Goal: Task Accomplishment & Management: Use online tool/utility

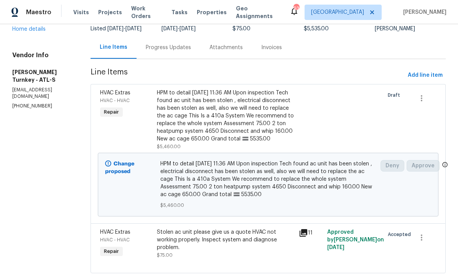
scroll to position [63, 0]
click at [28, 31] on link "Home details" at bounding box center [28, 29] width 33 height 5
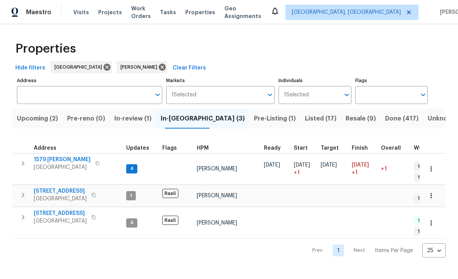
scroll to position [6, 0]
click at [53, 156] on span "1579 Dillard Rd" at bounding box center [62, 160] width 57 height 8
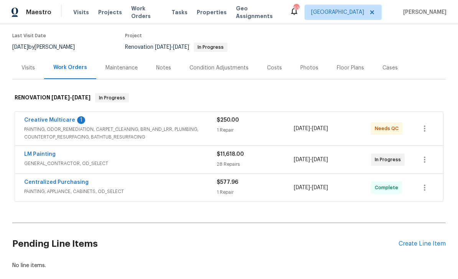
scroll to position [74, 0]
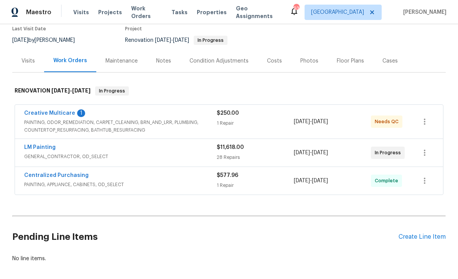
click at [48, 110] on link "Creative Multicare" at bounding box center [49, 112] width 51 height 5
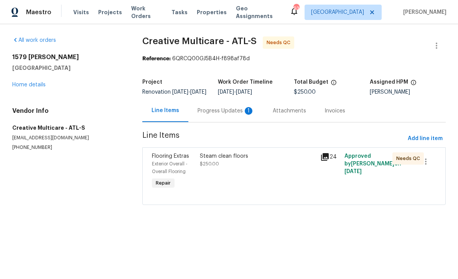
click at [245, 115] on div "1" at bounding box center [249, 111] width 8 height 8
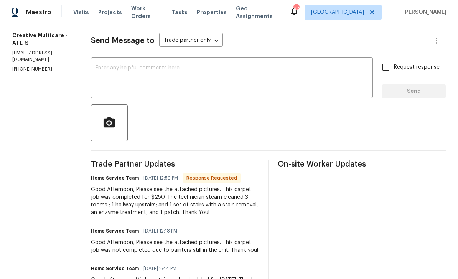
scroll to position [51, 0]
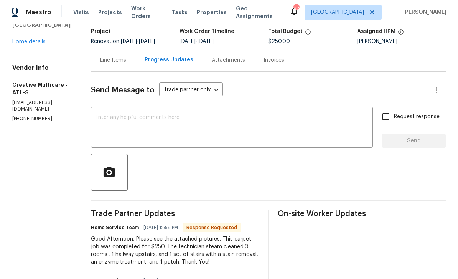
click at [126, 64] on div "Line Items" at bounding box center [113, 60] width 26 height 8
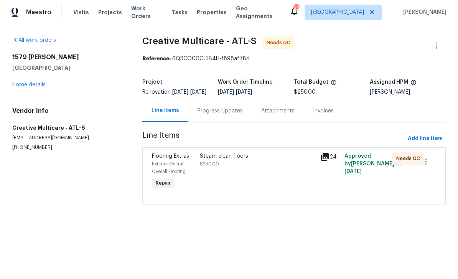
click at [327, 161] on icon at bounding box center [325, 157] width 8 height 8
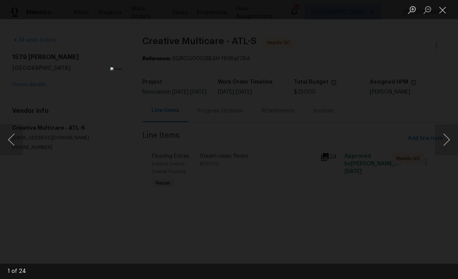
click at [444, 141] on button "Next image" at bounding box center [446, 139] width 23 height 31
click at [445, 140] on button "Next image" at bounding box center [446, 139] width 23 height 31
click at [442, 139] on button "Next image" at bounding box center [446, 139] width 23 height 31
click at [443, 144] on button "Next image" at bounding box center [446, 139] width 23 height 31
click at [440, 148] on button "Next image" at bounding box center [446, 139] width 23 height 31
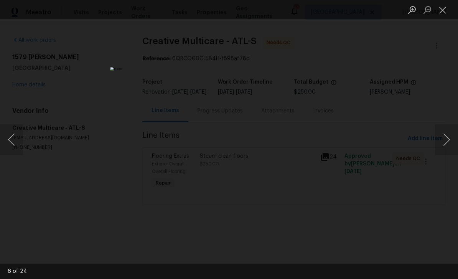
click at [441, 151] on button "Next image" at bounding box center [446, 139] width 23 height 31
click at [441, 146] on button "Next image" at bounding box center [446, 139] width 23 height 31
click at [440, 146] on button "Next image" at bounding box center [446, 139] width 23 height 31
click at [441, 147] on button "Next image" at bounding box center [446, 139] width 23 height 31
click at [442, 146] on button "Next image" at bounding box center [446, 139] width 23 height 31
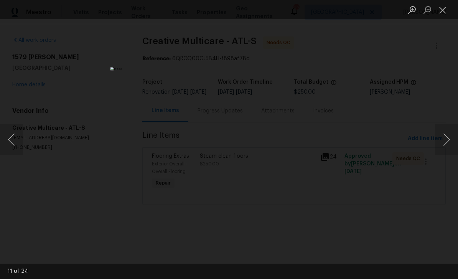
click at [442, 150] on button "Next image" at bounding box center [446, 139] width 23 height 31
click at [439, 12] on button "Close lightbox" at bounding box center [442, 9] width 15 height 13
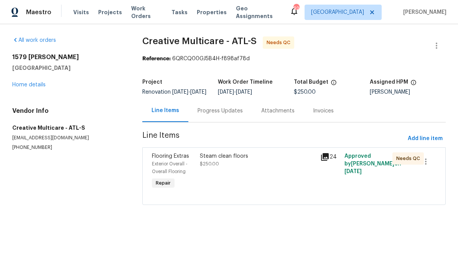
click at [27, 86] on link "Home details" at bounding box center [28, 84] width 33 height 5
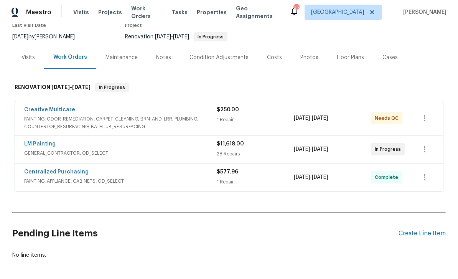
scroll to position [77, 0]
click at [44, 107] on link "Creative Multicare" at bounding box center [49, 109] width 51 height 5
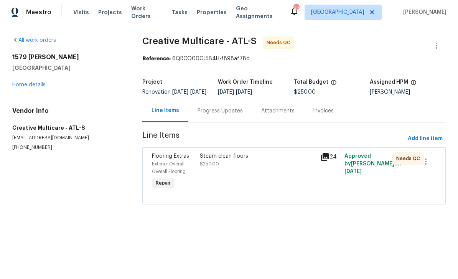
click at [228, 160] on div "Steam clean floors" at bounding box center [258, 156] width 116 height 8
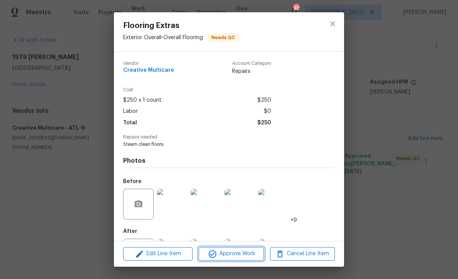
click at [251, 256] on span "Approve Work" at bounding box center [231, 254] width 60 height 10
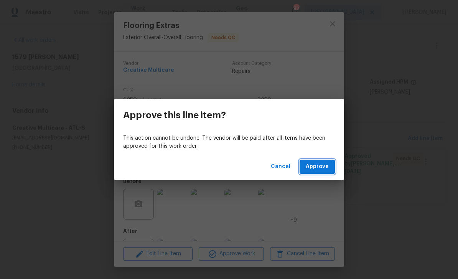
click at [322, 165] on span "Approve" at bounding box center [317, 167] width 23 height 10
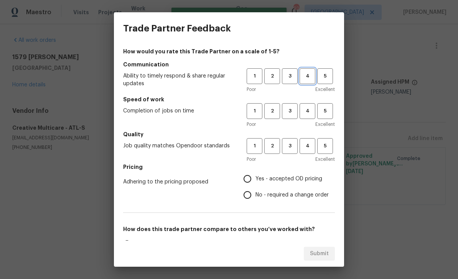
click at [305, 75] on span "4" at bounding box center [307, 76] width 14 height 9
click at [308, 104] on button "4" at bounding box center [307, 111] width 16 height 16
click at [314, 144] on span "4" at bounding box center [307, 145] width 14 height 9
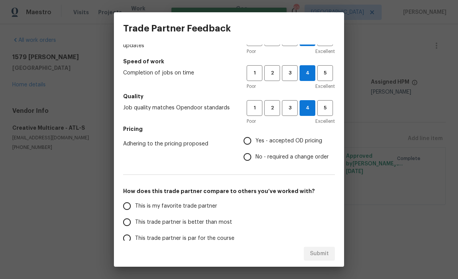
click at [254, 138] on input "Yes - accepted OD pricing" at bounding box center [247, 141] width 16 height 16
radio input "true"
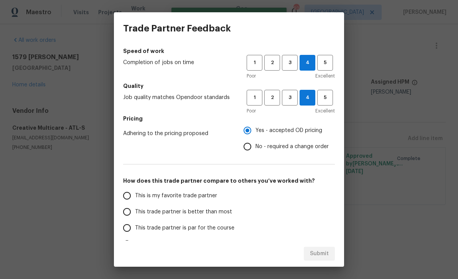
click at [125, 197] on input "This is my favorite trade partner" at bounding box center [127, 195] width 16 height 16
click at [327, 253] on span "Submit" at bounding box center [319, 254] width 19 height 10
radio input "true"
radio input "false"
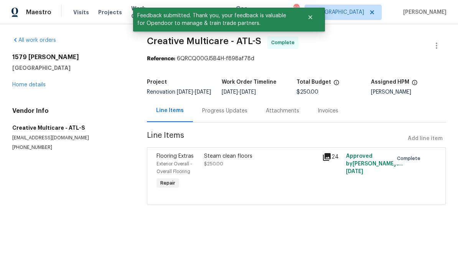
click at [39, 83] on link "Home details" at bounding box center [28, 84] width 33 height 5
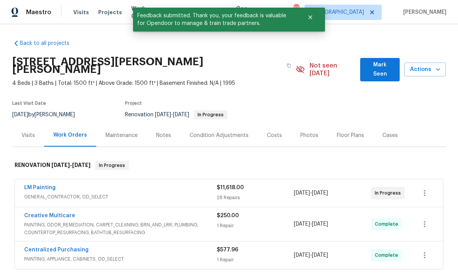
click at [162, 131] on div "Notes" at bounding box center [163, 135] width 15 height 8
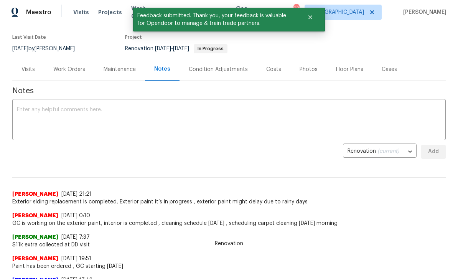
scroll to position [69, 0]
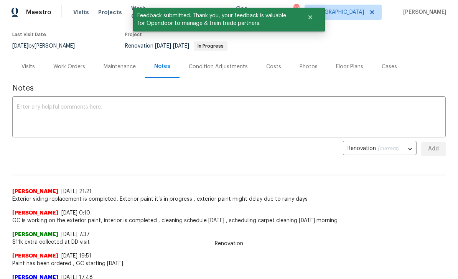
click at [396, 104] on textarea at bounding box center [229, 117] width 424 height 27
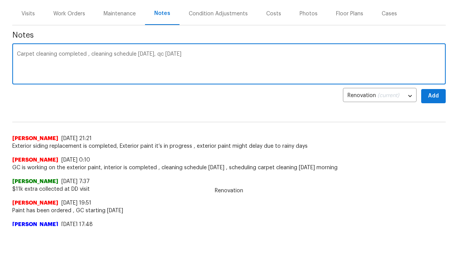
type textarea "Carpet cleaning completed , cleaning schedule tomorrow, qc on Friday"
click at [436, 144] on span "Add" at bounding box center [433, 149] width 12 height 10
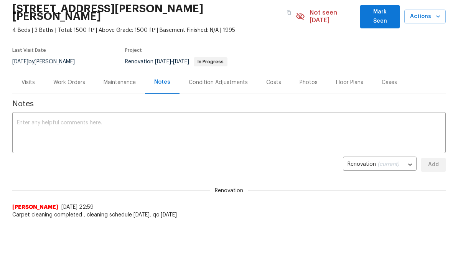
scroll to position [0, 0]
click at [65, 79] on div "Work Orders" at bounding box center [69, 83] width 32 height 8
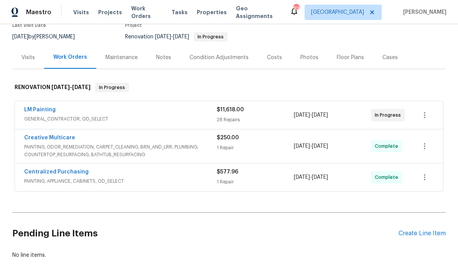
scroll to position [77, 0]
click at [38, 107] on link "LM Painting" at bounding box center [39, 109] width 31 height 5
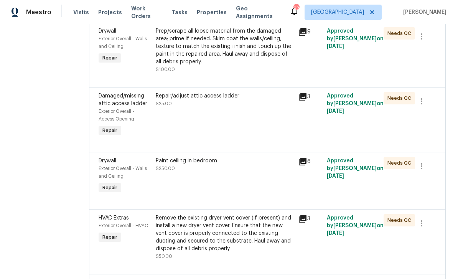
scroll to position [286, 0]
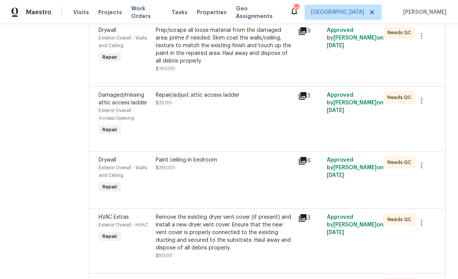
click at [306, 35] on icon at bounding box center [303, 31] width 8 height 8
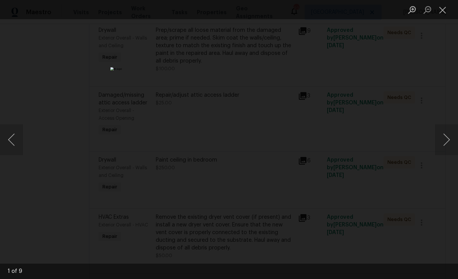
click at [447, 139] on button "Next image" at bounding box center [446, 139] width 23 height 31
click at [446, 138] on button "Next image" at bounding box center [446, 139] width 23 height 31
click at [442, 10] on button "Close lightbox" at bounding box center [442, 9] width 15 height 13
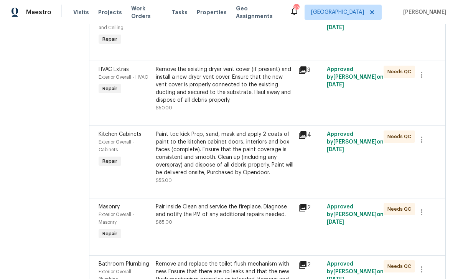
scroll to position [430, 0]
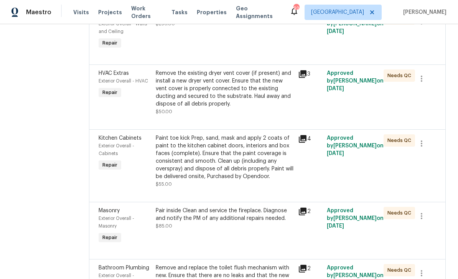
click at [306, 21] on icon at bounding box center [303, 17] width 8 height 8
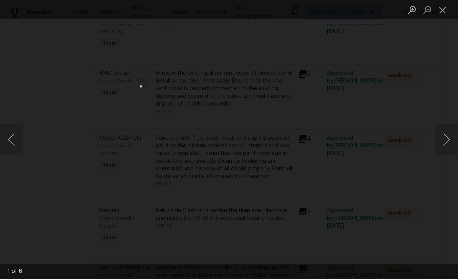
click at [444, 140] on button "Next image" at bounding box center [446, 139] width 23 height 31
click at [443, 138] on button "Next image" at bounding box center [446, 139] width 23 height 31
click at [445, 135] on button "Next image" at bounding box center [446, 139] width 23 height 31
click at [445, 136] on button "Next image" at bounding box center [446, 139] width 23 height 31
click at [441, 14] on button "Close lightbox" at bounding box center [442, 9] width 15 height 13
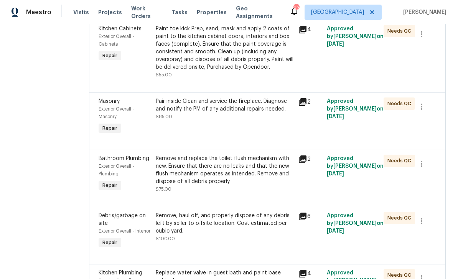
scroll to position [536, 0]
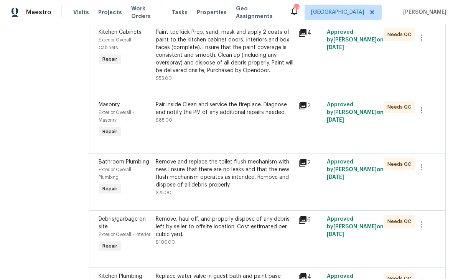
click at [306, 37] on icon at bounding box center [303, 33] width 8 height 8
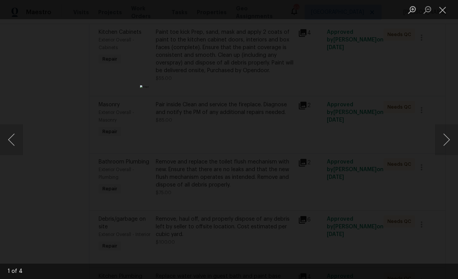
click at [447, 143] on button "Next image" at bounding box center [446, 139] width 23 height 31
click at [447, 145] on button "Next image" at bounding box center [446, 139] width 23 height 31
click at [448, 141] on button "Next image" at bounding box center [446, 139] width 23 height 31
click at [442, 12] on button "Close lightbox" at bounding box center [442, 9] width 15 height 13
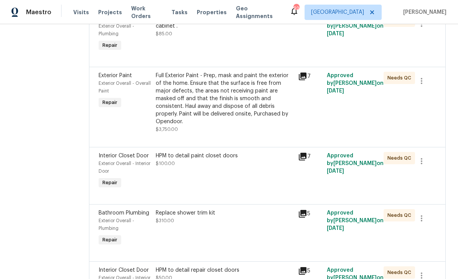
scroll to position [795, 0]
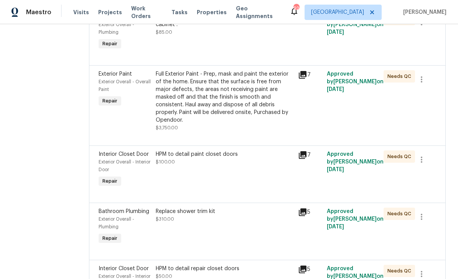
click at [306, 21] on icon at bounding box center [303, 18] width 8 height 8
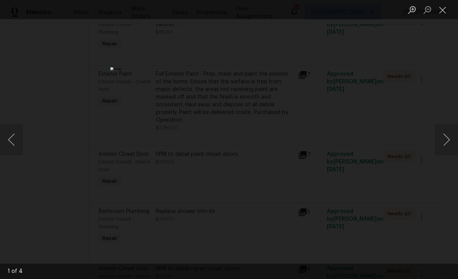
click at [445, 142] on button "Next image" at bounding box center [446, 139] width 23 height 31
click at [447, 141] on button "Next image" at bounding box center [446, 139] width 23 height 31
click at [440, 13] on button "Close lightbox" at bounding box center [442, 9] width 15 height 13
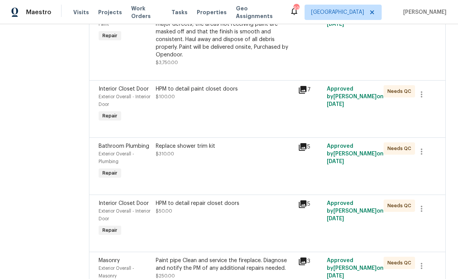
scroll to position [859, 0]
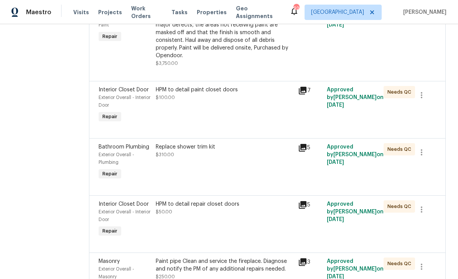
click at [306, 14] on icon at bounding box center [303, 11] width 8 height 8
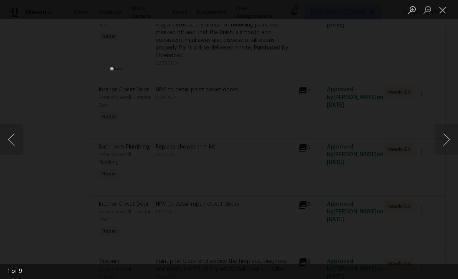
click at [448, 141] on button "Next image" at bounding box center [446, 139] width 23 height 31
click at [449, 138] on button "Next image" at bounding box center [446, 139] width 23 height 31
click at [449, 143] on button "Next image" at bounding box center [446, 139] width 23 height 31
click at [447, 146] on button "Next image" at bounding box center [446, 139] width 23 height 31
click at [448, 144] on button "Next image" at bounding box center [446, 139] width 23 height 31
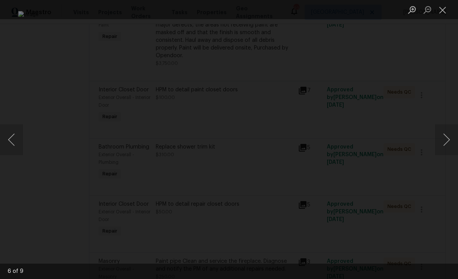
click at [442, 10] on button "Close lightbox" at bounding box center [442, 9] width 15 height 13
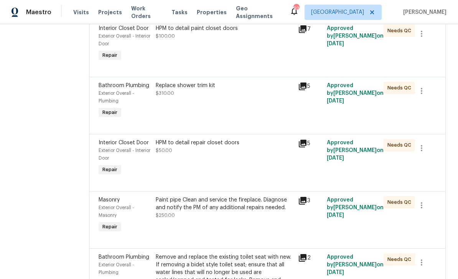
scroll to position [922, 0]
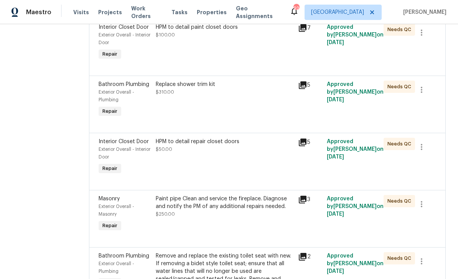
click at [306, 32] on icon at bounding box center [303, 28] width 8 height 8
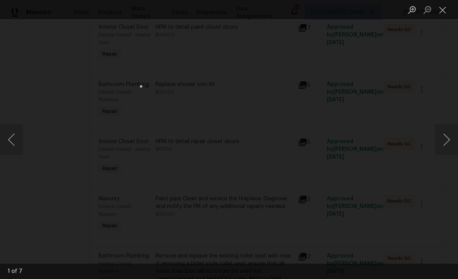
click at [445, 144] on button "Next image" at bounding box center [446, 139] width 23 height 31
click at [444, 139] on button "Next image" at bounding box center [446, 139] width 23 height 31
click at [446, 145] on button "Next image" at bounding box center [446, 139] width 23 height 31
click at [442, 10] on button "Close lightbox" at bounding box center [442, 9] width 15 height 13
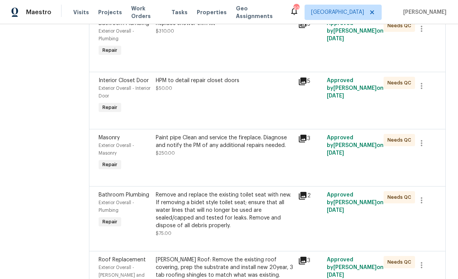
scroll to position [986, 0]
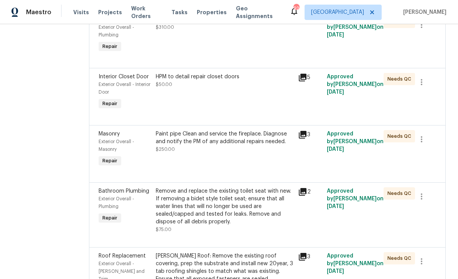
click at [306, 24] on icon at bounding box center [303, 20] width 8 height 8
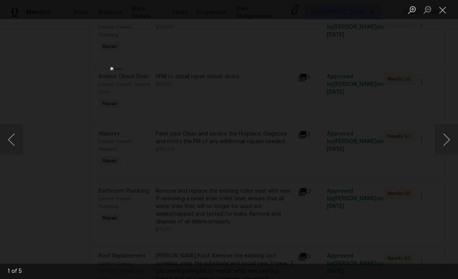
click at [447, 142] on button "Next image" at bounding box center [446, 139] width 23 height 31
click at [446, 145] on button "Next image" at bounding box center [446, 139] width 23 height 31
click at [447, 143] on button "Next image" at bounding box center [446, 139] width 23 height 31
click at [447, 145] on button "Next image" at bounding box center [446, 139] width 23 height 31
click at [443, 11] on button "Close lightbox" at bounding box center [442, 9] width 15 height 13
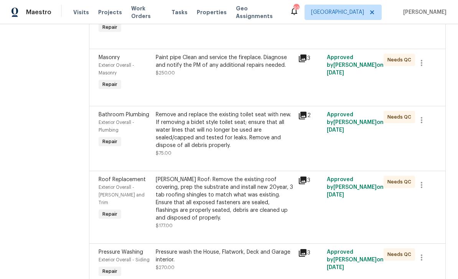
scroll to position [1063, 0]
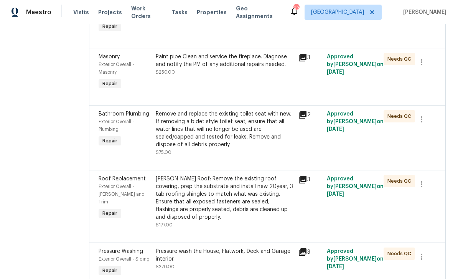
click at [306, 4] on icon at bounding box center [303, 1] width 8 height 8
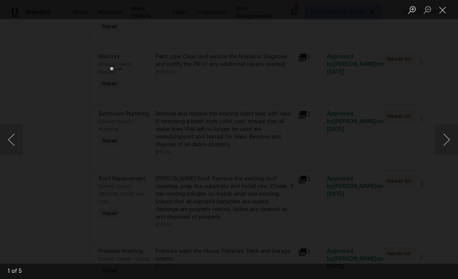
click at [447, 141] on button "Next image" at bounding box center [446, 139] width 23 height 31
click at [448, 143] on button "Next image" at bounding box center [446, 139] width 23 height 31
click at [447, 145] on button "Next image" at bounding box center [446, 139] width 23 height 31
click at [444, 10] on button "Close lightbox" at bounding box center [442, 9] width 15 height 13
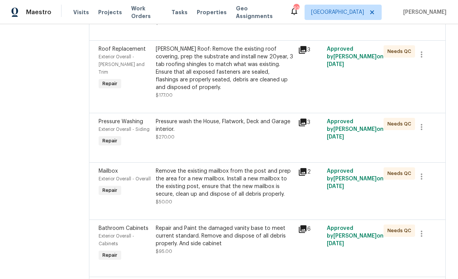
scroll to position [1194, 0]
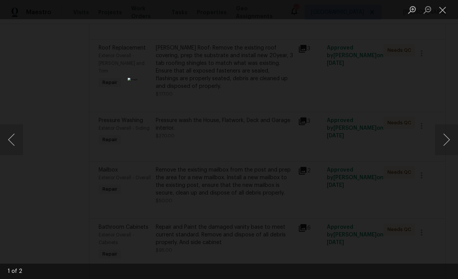
click at [446, 13] on button "Close lightbox" at bounding box center [442, 9] width 15 height 13
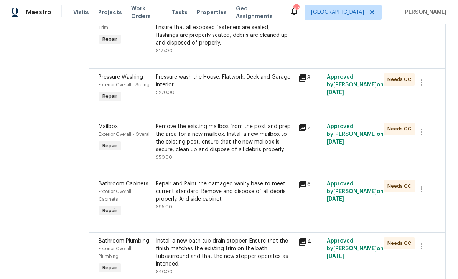
scroll to position [1240, 0]
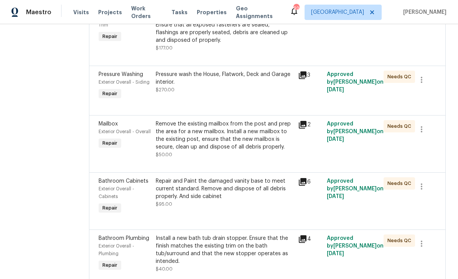
click at [306, 7] on icon at bounding box center [303, 3] width 8 height 8
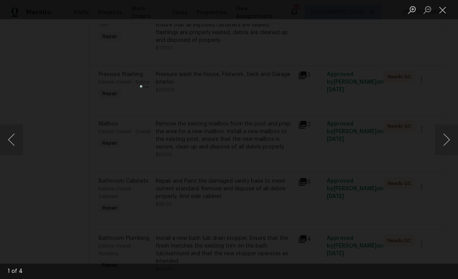
click at [447, 138] on button "Next image" at bounding box center [446, 139] width 23 height 31
click at [445, 11] on button "Close lightbox" at bounding box center [442, 9] width 15 height 13
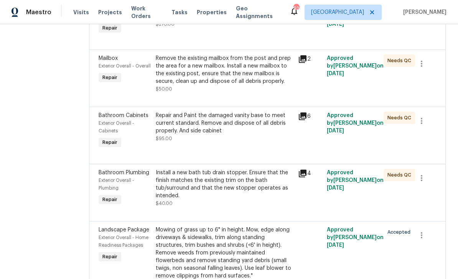
scroll to position [1307, 0]
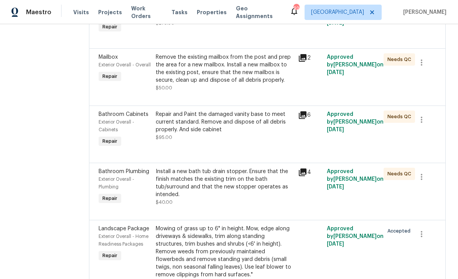
click at [306, 12] on icon at bounding box center [303, 9] width 8 height 8
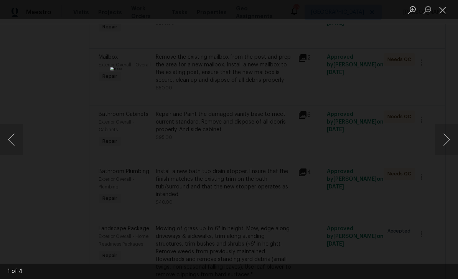
click at [447, 137] on button "Next image" at bounding box center [446, 139] width 23 height 31
click at [448, 139] on button "Next image" at bounding box center [446, 139] width 23 height 31
click at [442, 11] on button "Close lightbox" at bounding box center [442, 9] width 15 height 13
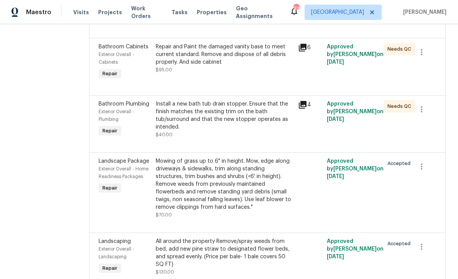
scroll to position [1389, 0]
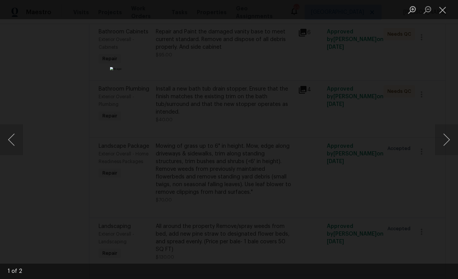
click at [444, 140] on button "Next image" at bounding box center [446, 139] width 23 height 31
click at [441, 11] on button "Close lightbox" at bounding box center [442, 9] width 15 height 13
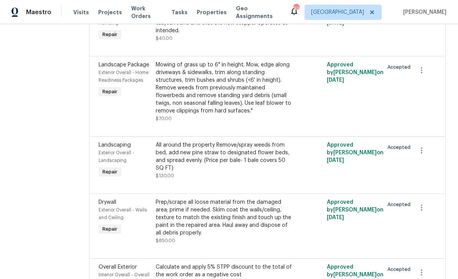
scroll to position [1471, 0]
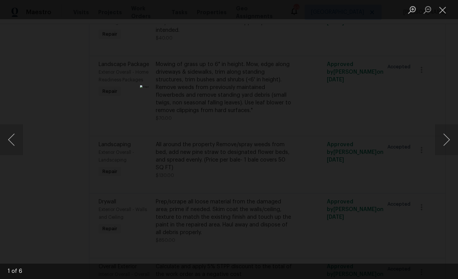
click at [447, 137] on button "Next image" at bounding box center [446, 139] width 23 height 31
click at [444, 141] on button "Next image" at bounding box center [446, 139] width 23 height 31
click at [444, 11] on button "Close lightbox" at bounding box center [442, 9] width 15 height 13
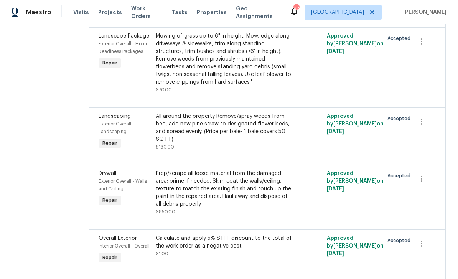
scroll to position [1502, 0]
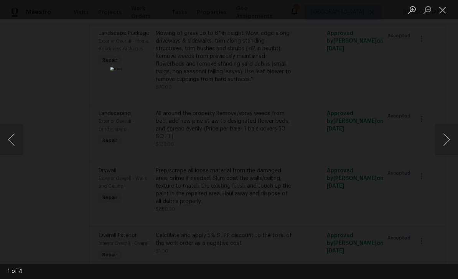
click at [443, 143] on button "Next image" at bounding box center [446, 139] width 23 height 31
click at [446, 147] on button "Next image" at bounding box center [446, 139] width 23 height 31
click at [444, 13] on button "Close lightbox" at bounding box center [442, 9] width 15 height 13
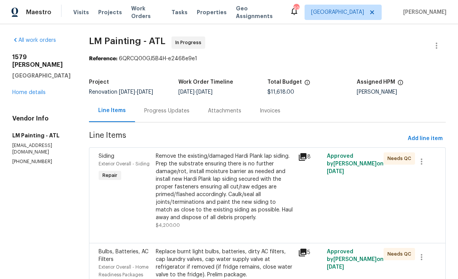
scroll to position [0, 0]
click at [30, 90] on link "Home details" at bounding box center [28, 92] width 33 height 5
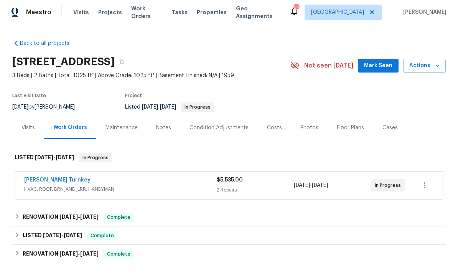
click at [135, 13] on span "Work Orders" at bounding box center [146, 12] width 31 height 15
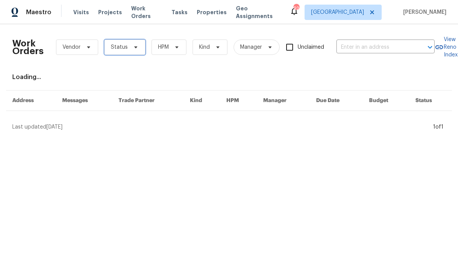
click at [118, 48] on span "Status" at bounding box center [119, 47] width 17 height 8
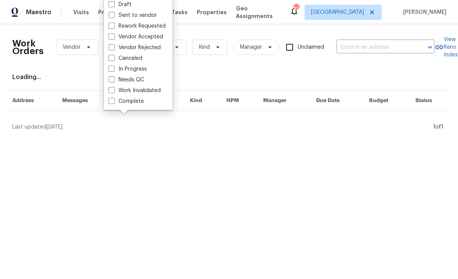
click at [115, 70] on label "In Progress" at bounding box center [127, 69] width 38 height 8
click at [113, 70] on input "In Progress" at bounding box center [110, 67] width 5 height 5
checkbox input "true"
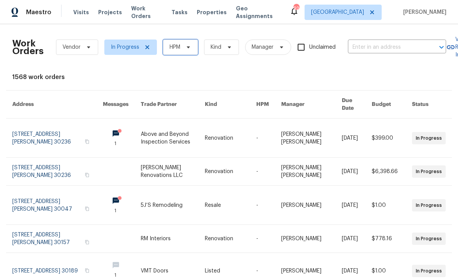
click at [186, 53] on span "HPM" at bounding box center [180, 46] width 35 height 15
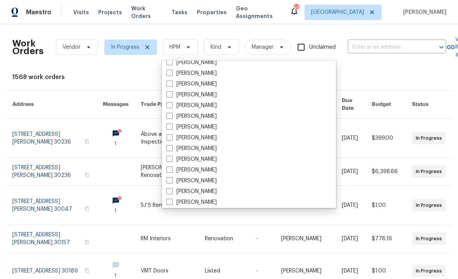
scroll to position [249, 0]
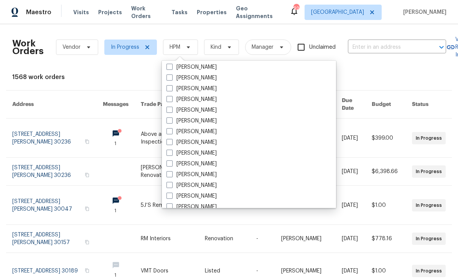
click at [201, 175] on label "[PERSON_NAME]" at bounding box center [191, 175] width 50 height 8
click at [171, 175] on input "[PERSON_NAME]" at bounding box center [168, 173] width 5 height 5
checkbox input "true"
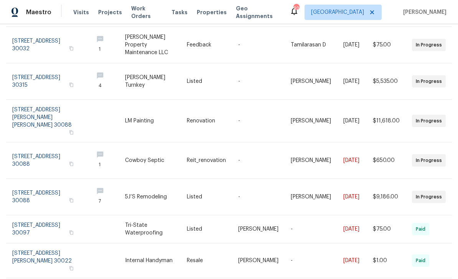
scroll to position [91, 0]
click at [117, 179] on link at bounding box center [106, 197] width 38 height 36
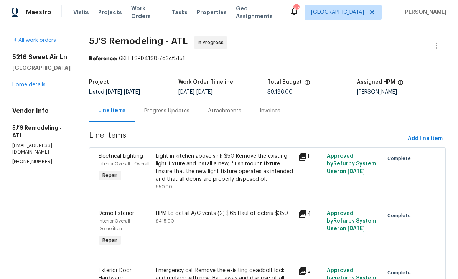
click at [178, 112] on div "Progress Updates" at bounding box center [166, 111] width 45 height 8
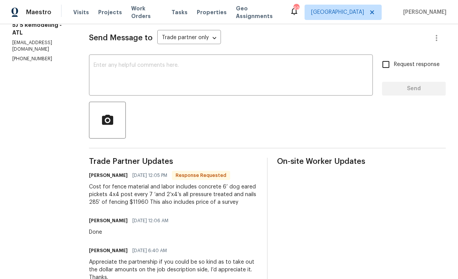
scroll to position [103, 0]
click at [323, 64] on textarea at bounding box center [231, 75] width 274 height 27
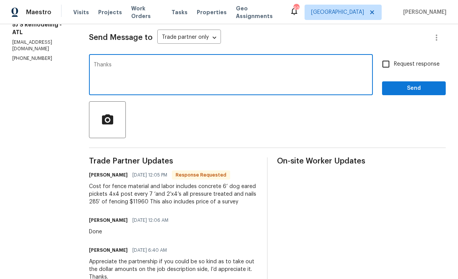
type textarea "Thanks"
click at [388, 63] on input "Request response" at bounding box center [386, 64] width 16 height 16
checkbox input "true"
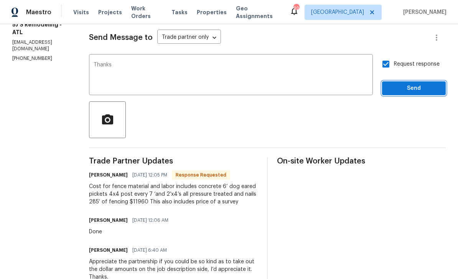
click at [406, 92] on span "Send" at bounding box center [413, 89] width 51 height 10
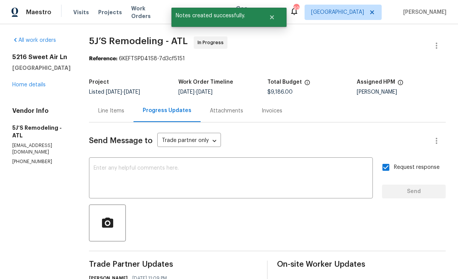
click at [115, 113] on div "Line Items" at bounding box center [111, 111] width 26 height 8
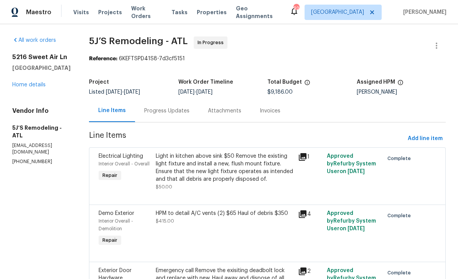
click at [151, 16] on span "Work Orders" at bounding box center [146, 12] width 31 height 15
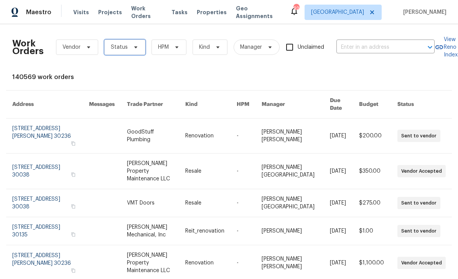
click at [131, 53] on span "Status" at bounding box center [124, 46] width 41 height 15
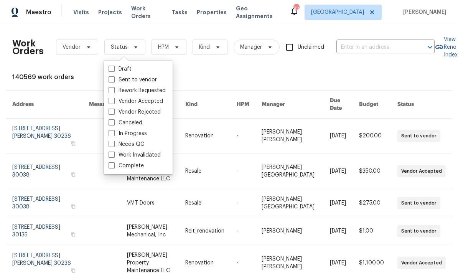
click at [112, 143] on span at bounding box center [111, 144] width 6 height 6
click at [112, 143] on input "Needs QC" at bounding box center [110, 142] width 5 height 5
checkbox input "true"
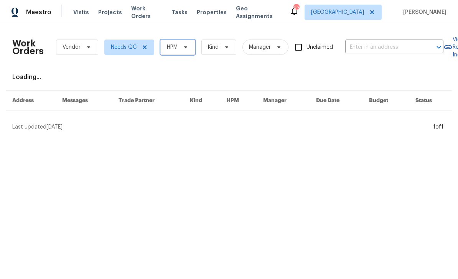
click at [174, 47] on span "HPM" at bounding box center [172, 47] width 11 height 8
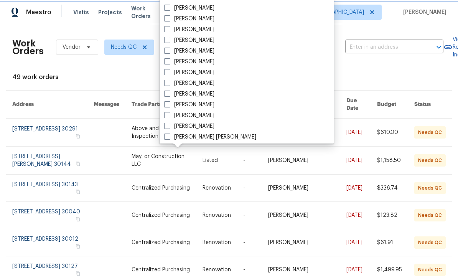
scroll to position [280, 0]
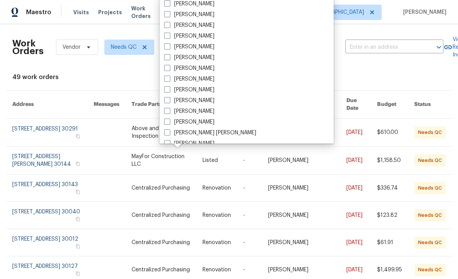
click at [197, 81] on label "[PERSON_NAME]" at bounding box center [189, 79] width 50 height 8
click at [169, 80] on input "[PERSON_NAME]" at bounding box center [166, 77] width 5 height 5
checkbox input "true"
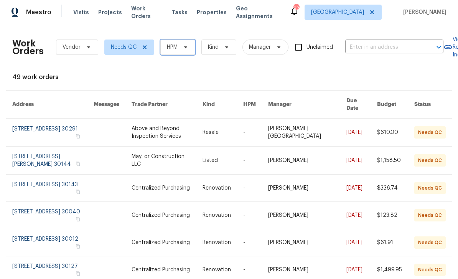
click at [190, 48] on span "HPM" at bounding box center [177, 46] width 35 height 15
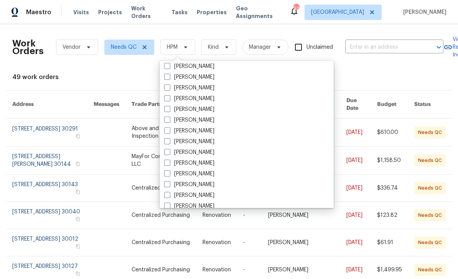
scroll to position [256, 0]
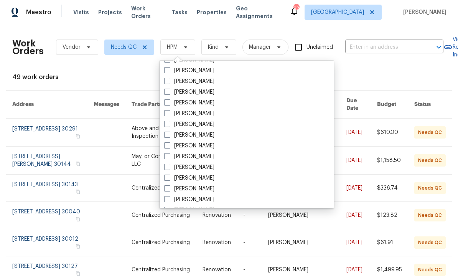
click at [202, 168] on label "[PERSON_NAME]" at bounding box center [189, 167] width 50 height 8
click at [169, 168] on input "[PERSON_NAME]" at bounding box center [166, 165] width 5 height 5
checkbox input "true"
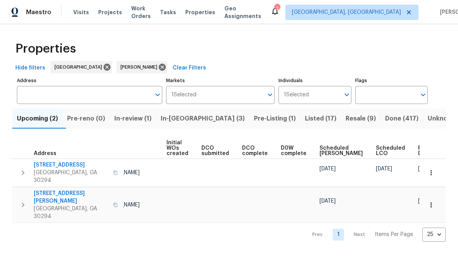
scroll to position [0, 54]
click at [34, 165] on span "[STREET_ADDRESS]" at bounding box center [71, 165] width 75 height 8
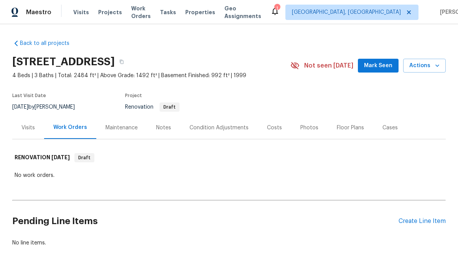
click at [243, 127] on div "Condition Adjustments" at bounding box center [218, 128] width 59 height 8
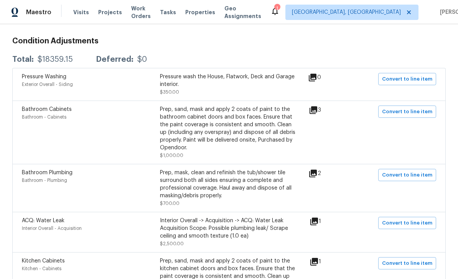
scroll to position [127, 0]
click at [317, 110] on icon at bounding box center [313, 110] width 8 height 8
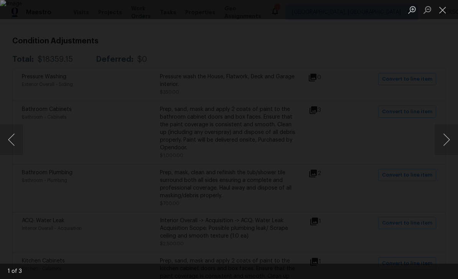
click at [442, 140] on button "Next image" at bounding box center [446, 139] width 23 height 31
click at [445, 142] on button "Next image" at bounding box center [446, 139] width 23 height 31
click at [446, 140] on button "Next image" at bounding box center [446, 139] width 23 height 31
click at [447, 143] on button "Next image" at bounding box center [446, 139] width 23 height 31
click at [443, 8] on button "Close lightbox" at bounding box center [442, 9] width 15 height 13
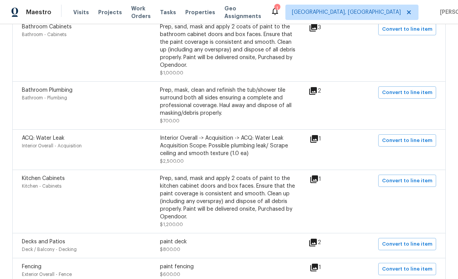
scroll to position [210, 0]
click at [317, 94] on icon at bounding box center [312, 89] width 9 height 9
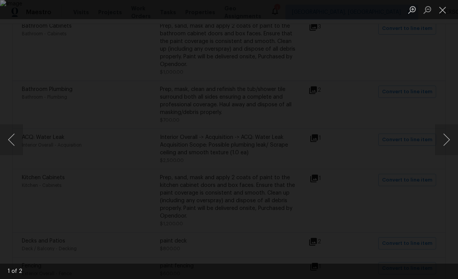
click at [446, 143] on button "Next image" at bounding box center [446, 139] width 23 height 31
click at [446, 141] on button "Next image" at bounding box center [446, 139] width 23 height 31
click at [443, 13] on button "Close lightbox" at bounding box center [442, 9] width 15 height 13
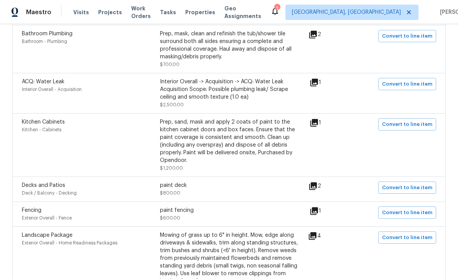
scroll to position [269, 0]
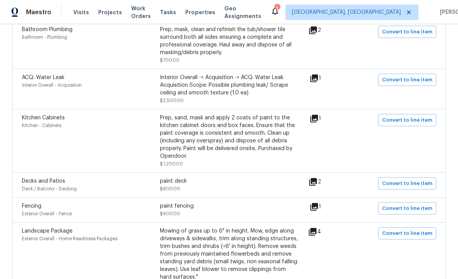
click at [318, 79] on icon at bounding box center [314, 78] width 8 height 8
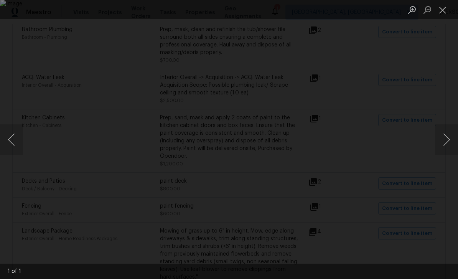
click at [445, 12] on button "Close lightbox" at bounding box center [442, 9] width 15 height 13
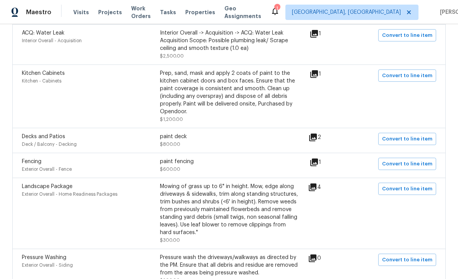
scroll to position [314, 0]
click at [319, 76] on icon at bounding box center [313, 73] width 9 height 9
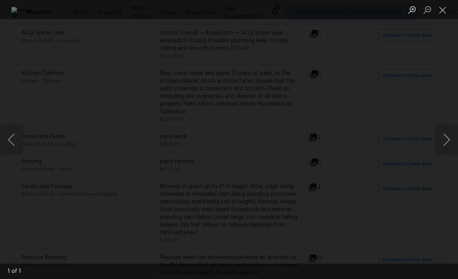
click at [441, 10] on button "Close lightbox" at bounding box center [442, 9] width 15 height 13
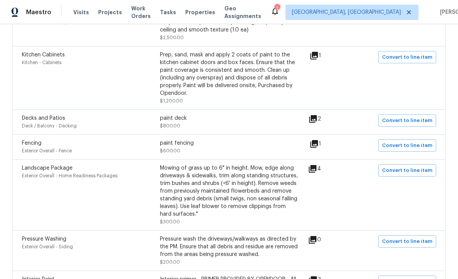
scroll to position [338, 0]
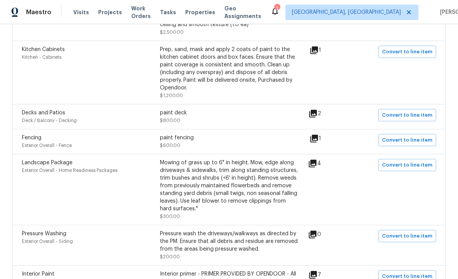
click at [318, 50] on icon at bounding box center [314, 50] width 8 height 8
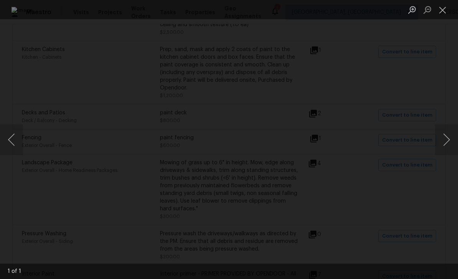
click at [439, 11] on button "Close lightbox" at bounding box center [442, 9] width 15 height 13
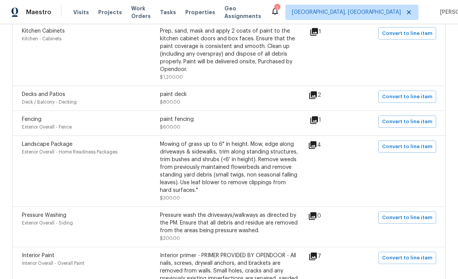
scroll to position [391, 0]
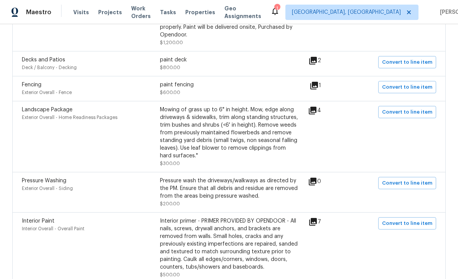
click at [317, 64] on icon at bounding box center [313, 61] width 8 height 8
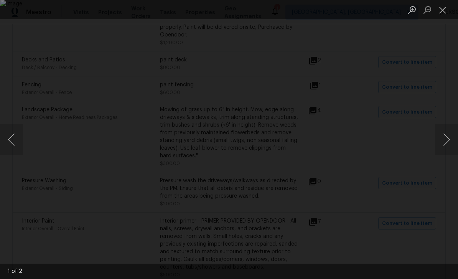
click at [444, 14] on button "Close lightbox" at bounding box center [442, 9] width 15 height 13
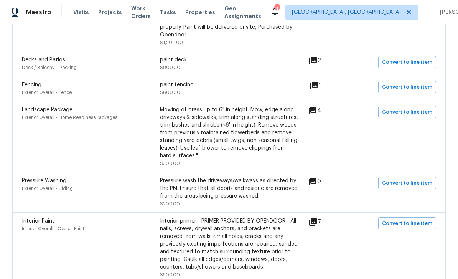
scroll to position [401, 0]
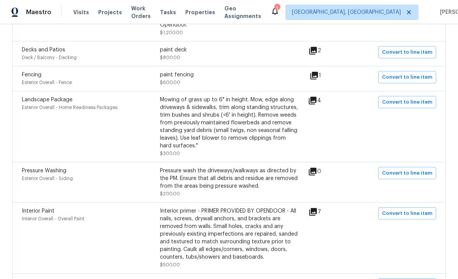
click at [318, 79] on icon at bounding box center [314, 76] width 8 height 8
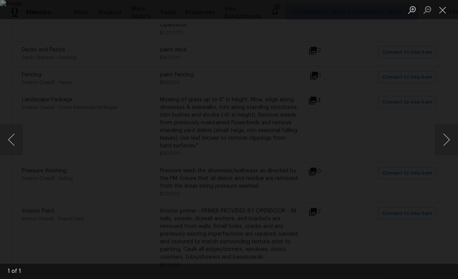
click at [442, 10] on button "Close lightbox" at bounding box center [442, 9] width 15 height 13
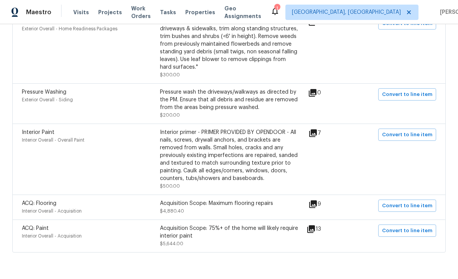
scroll to position [479, 0]
click at [315, 234] on icon at bounding box center [310, 229] width 9 height 9
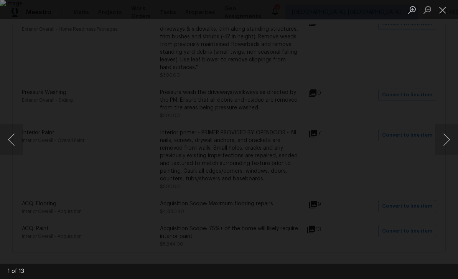
click at [446, 138] on button "Next image" at bounding box center [446, 139] width 23 height 31
click at [444, 136] on button "Next image" at bounding box center [446, 139] width 23 height 31
click at [444, 135] on button "Next image" at bounding box center [446, 139] width 23 height 31
click at [444, 7] on button "Close lightbox" at bounding box center [442, 9] width 15 height 13
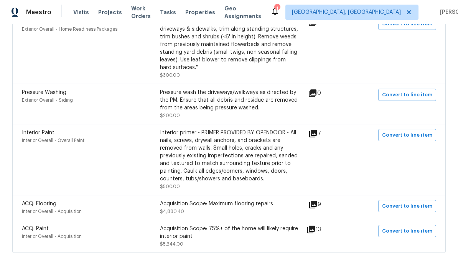
click at [317, 208] on icon at bounding box center [313, 204] width 8 height 8
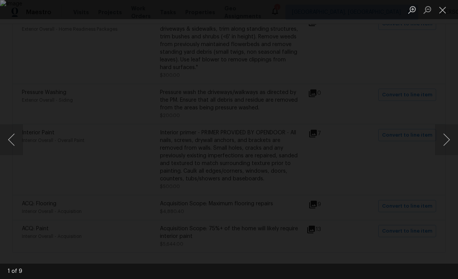
click at [445, 138] on button "Next image" at bounding box center [446, 139] width 23 height 31
click at [442, 142] on button "Next image" at bounding box center [446, 139] width 23 height 31
click at [442, 135] on button "Next image" at bounding box center [446, 139] width 23 height 31
click at [442, 141] on button "Next image" at bounding box center [446, 139] width 23 height 31
click at [442, 143] on button "Next image" at bounding box center [446, 139] width 23 height 31
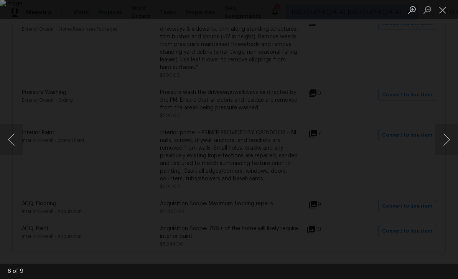
click at [443, 8] on button "Close lightbox" at bounding box center [442, 9] width 15 height 13
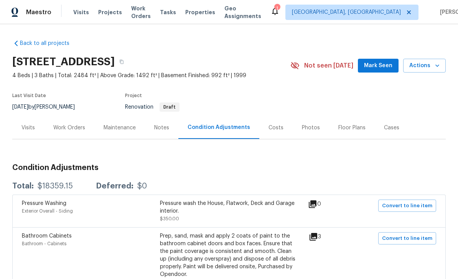
scroll to position [0, 0]
click at [165, 124] on div "Notes" at bounding box center [161, 128] width 15 height 8
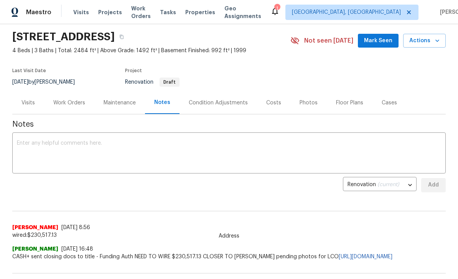
scroll to position [39, 0]
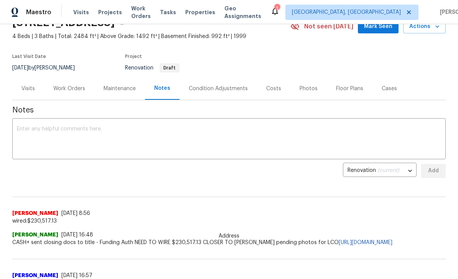
click at [242, 90] on div "Condition Adjustments" at bounding box center [218, 89] width 59 height 8
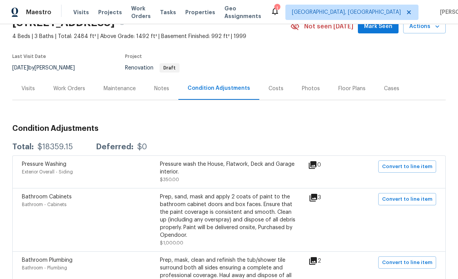
click at [277, 90] on div "Costs" at bounding box center [275, 89] width 15 height 8
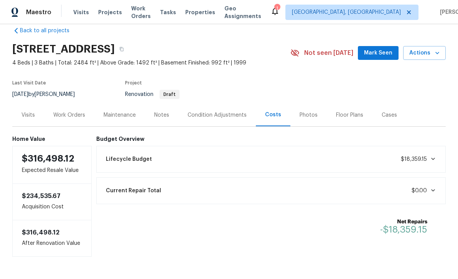
scroll to position [25, 0]
click at [430, 156] on icon at bounding box center [433, 159] width 6 height 6
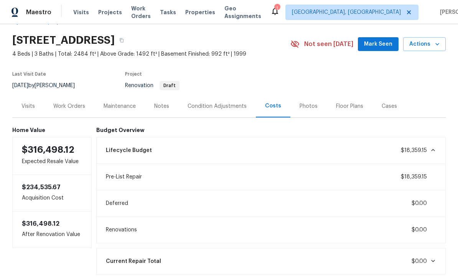
scroll to position [19, 0]
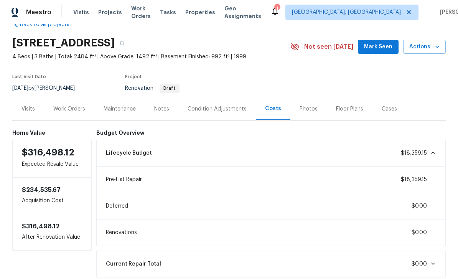
click at [80, 105] on div "Work Orders" at bounding box center [69, 109] width 32 height 8
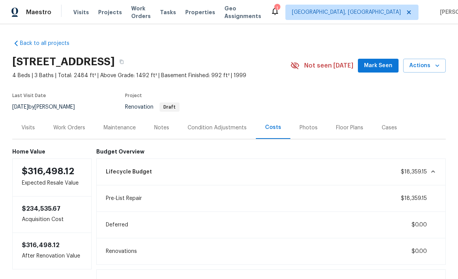
scroll to position [20, 0]
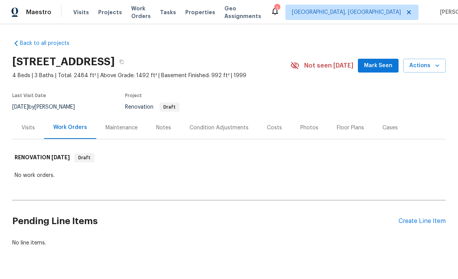
click at [125, 124] on div "Maintenance" at bounding box center [121, 128] width 32 height 8
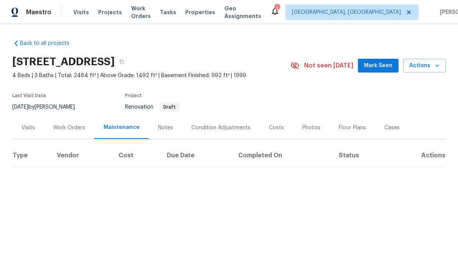
click at [30, 128] on div "Visits" at bounding box center [27, 128] width 13 height 8
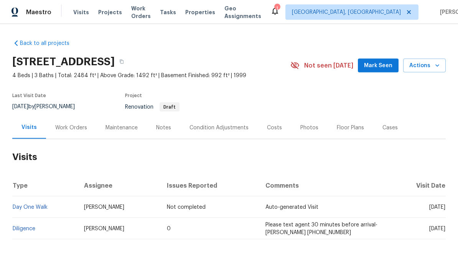
scroll to position [13, 0]
click at [24, 226] on link "Diligence" at bounding box center [24, 228] width 23 height 5
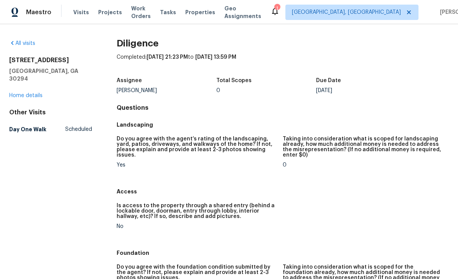
click at [23, 93] on link "Home details" at bounding box center [25, 95] width 33 height 5
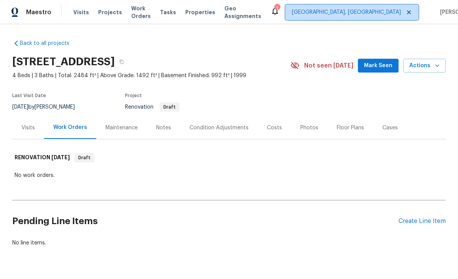
click at [369, 13] on span "[GEOGRAPHIC_DATA], [GEOGRAPHIC_DATA]" at bounding box center [346, 12] width 109 height 8
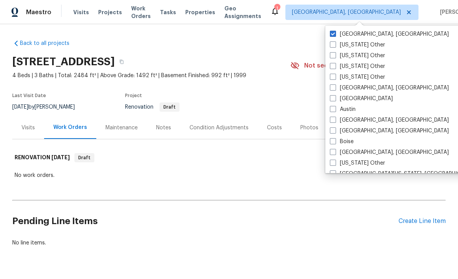
click at [419, 93] on section "4390 Northridge Trl, Ellenwood, GA 30294 4 Beds | 3 Baths | Total: 2484 ft² | A…" at bounding box center [228, 84] width 433 height 64
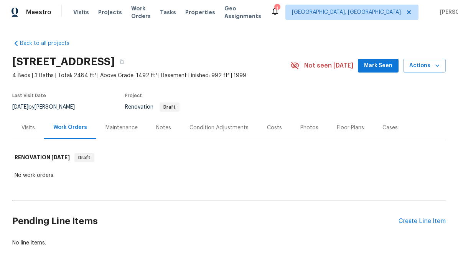
click at [115, 59] on h2 "4390 Northridge Trl, Ellenwood, GA 30294" at bounding box center [63, 62] width 102 height 8
copy h2 "4390 Northridge Trl, Ellenwood, GA 30294"
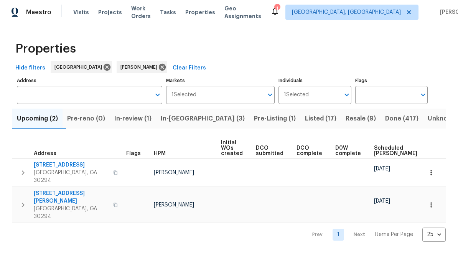
click at [131, 118] on span "In-review (1)" at bounding box center [132, 118] width 37 height 11
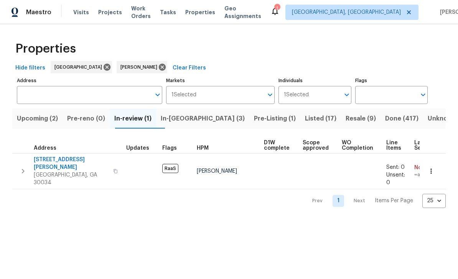
click at [194, 117] on span "In-[GEOGRAPHIC_DATA] (3)" at bounding box center [203, 118] width 84 height 11
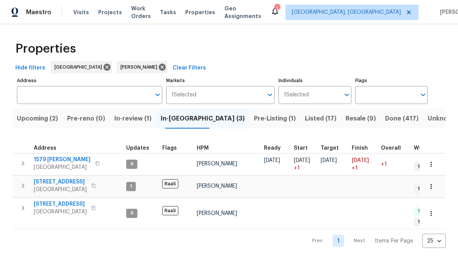
click at [132, 117] on span "In-review (1)" at bounding box center [132, 118] width 37 height 11
